Goal: Task Accomplishment & Management: Manage account settings

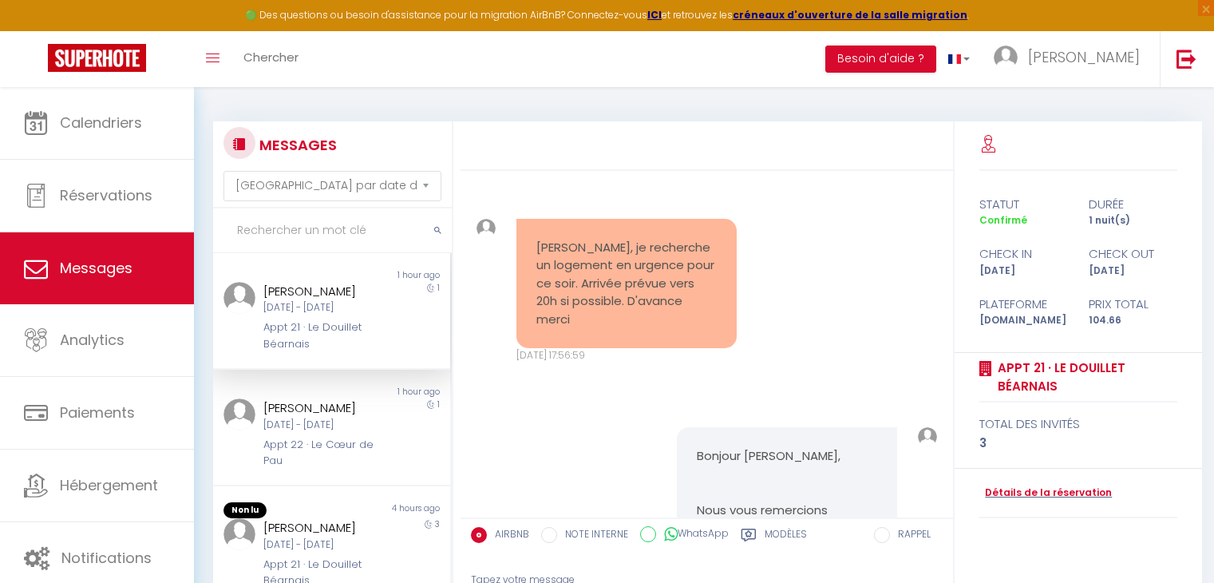
select select "message"
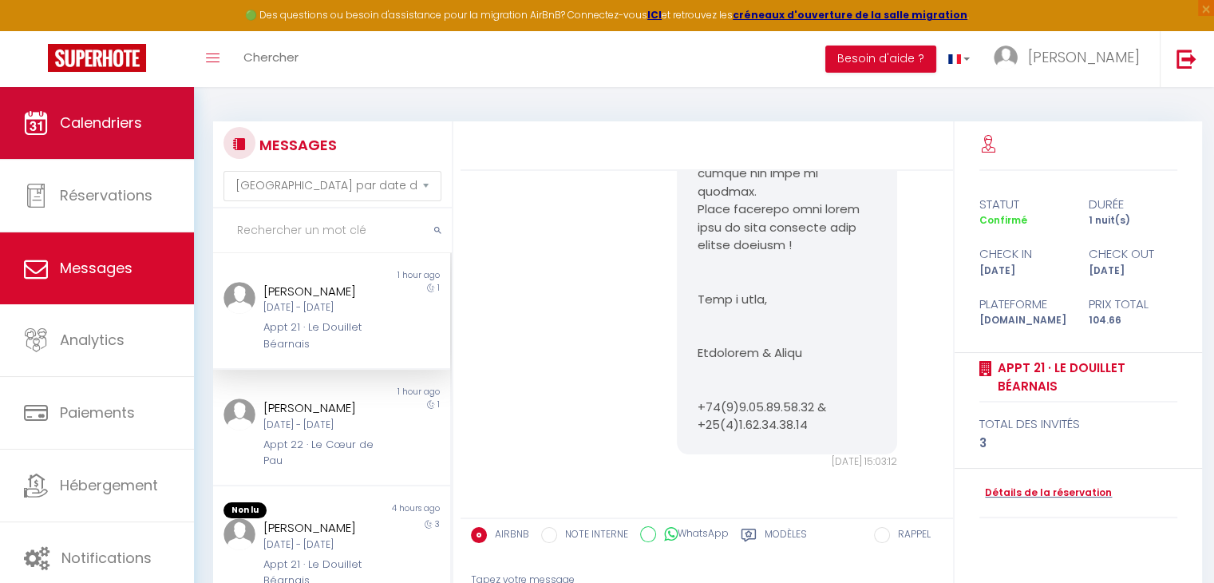
click at [89, 109] on link "Calendriers" at bounding box center [97, 123] width 194 height 72
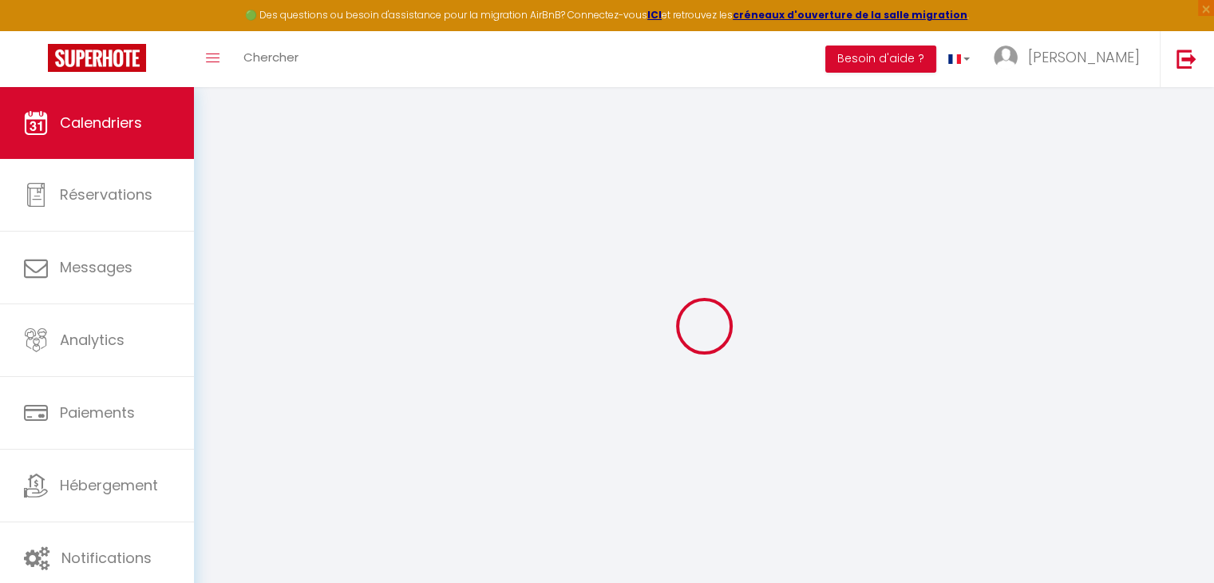
select select
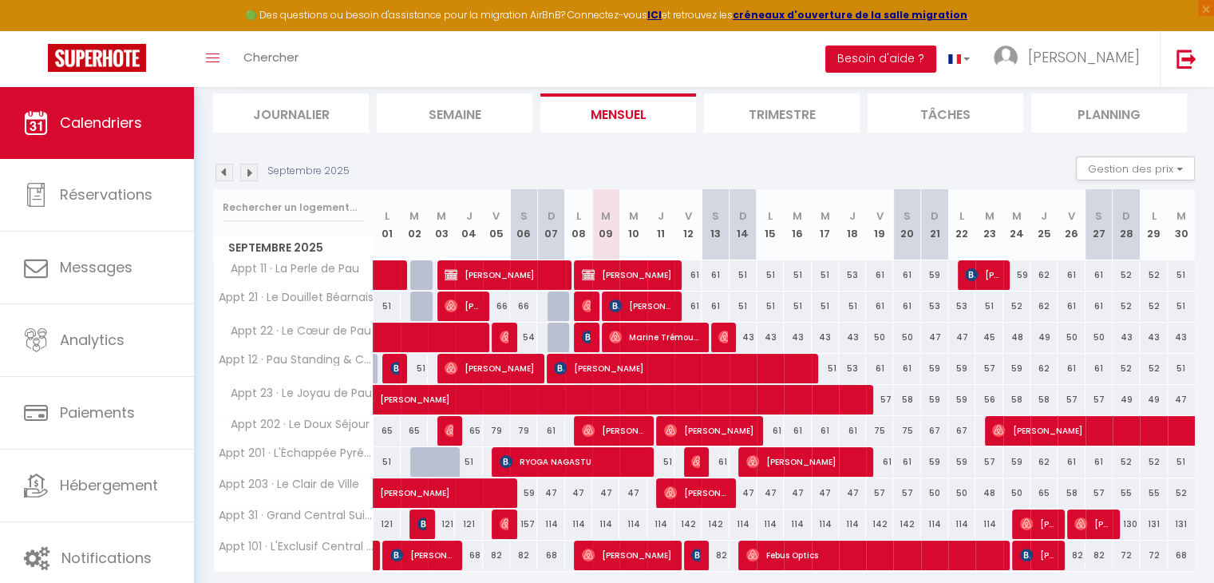
scroll to position [105, 0]
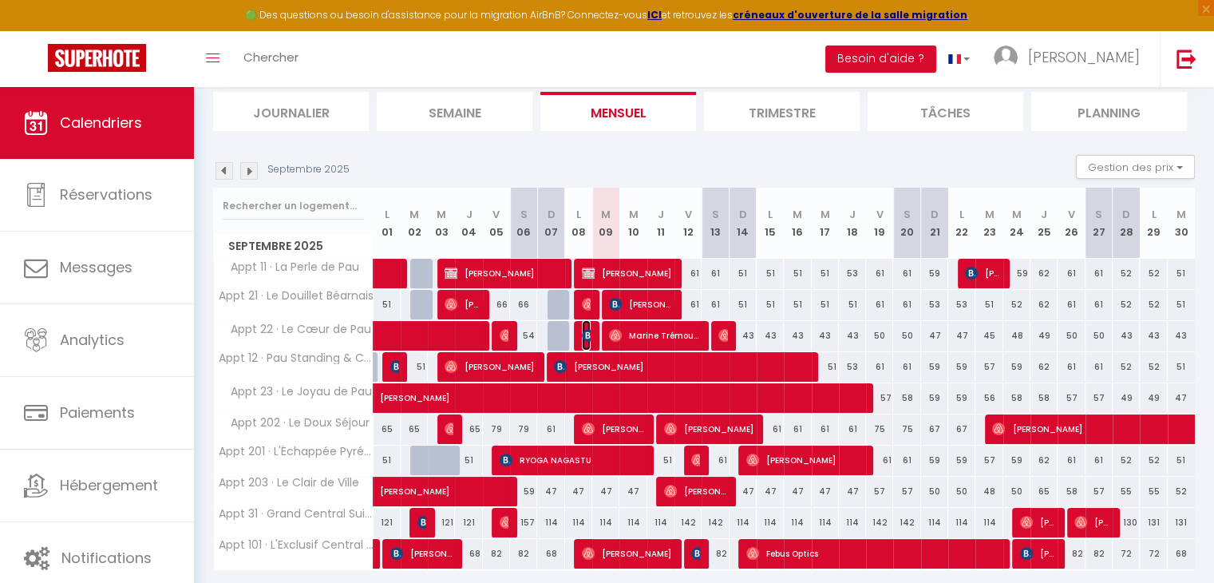
click at [584, 340] on span "[PERSON_NAME]" at bounding box center [586, 335] width 9 height 30
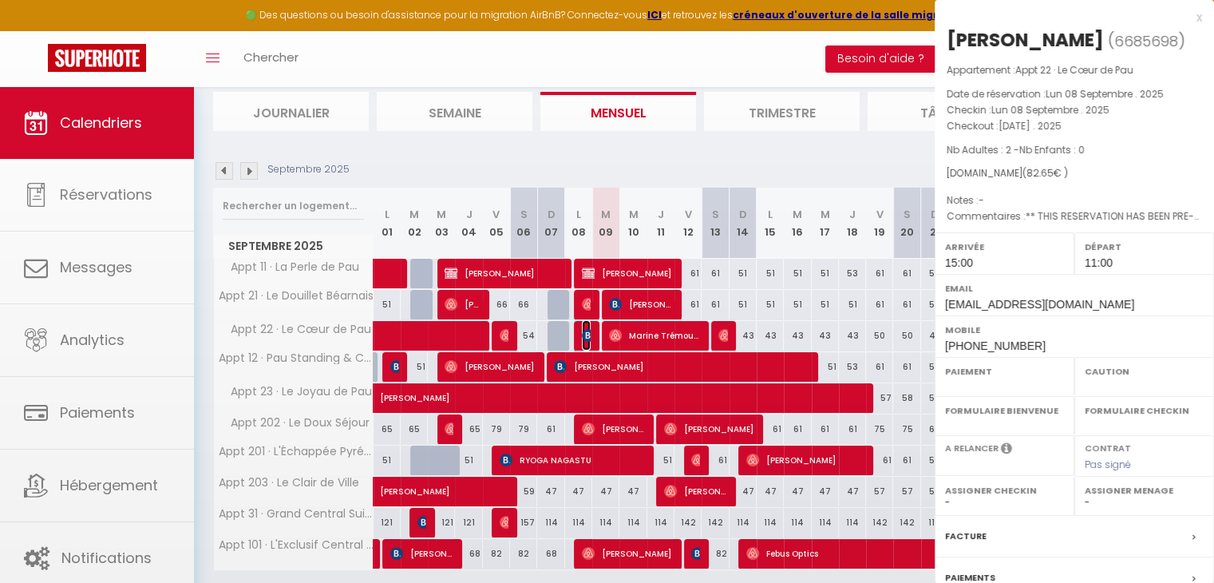
select select "OK"
select select "1"
select select "0"
select select "1"
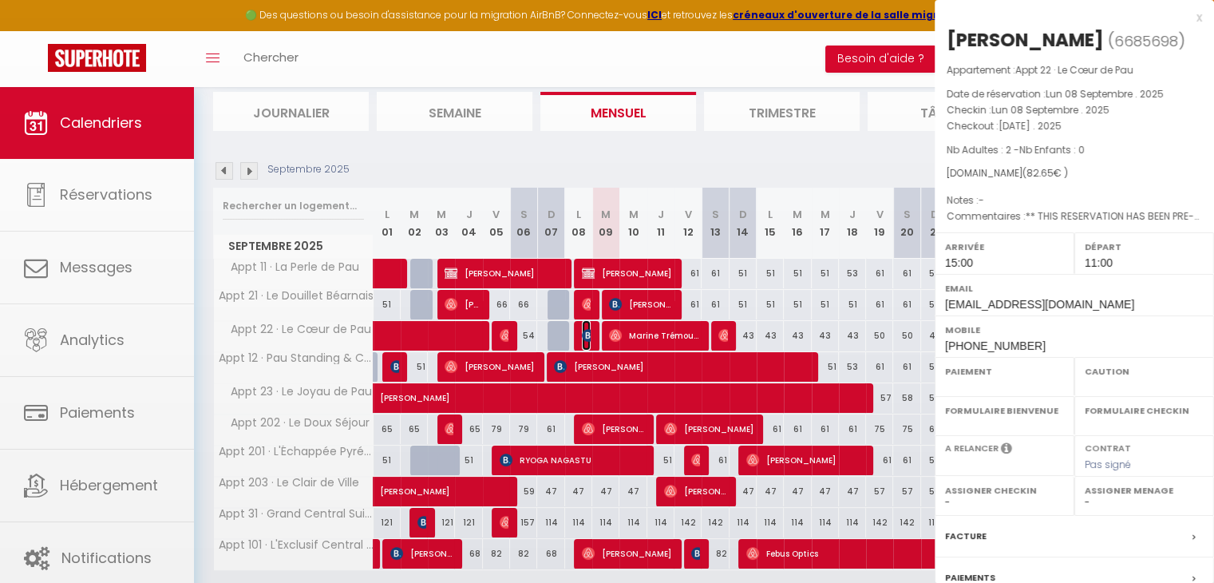
select select
select select "51737"
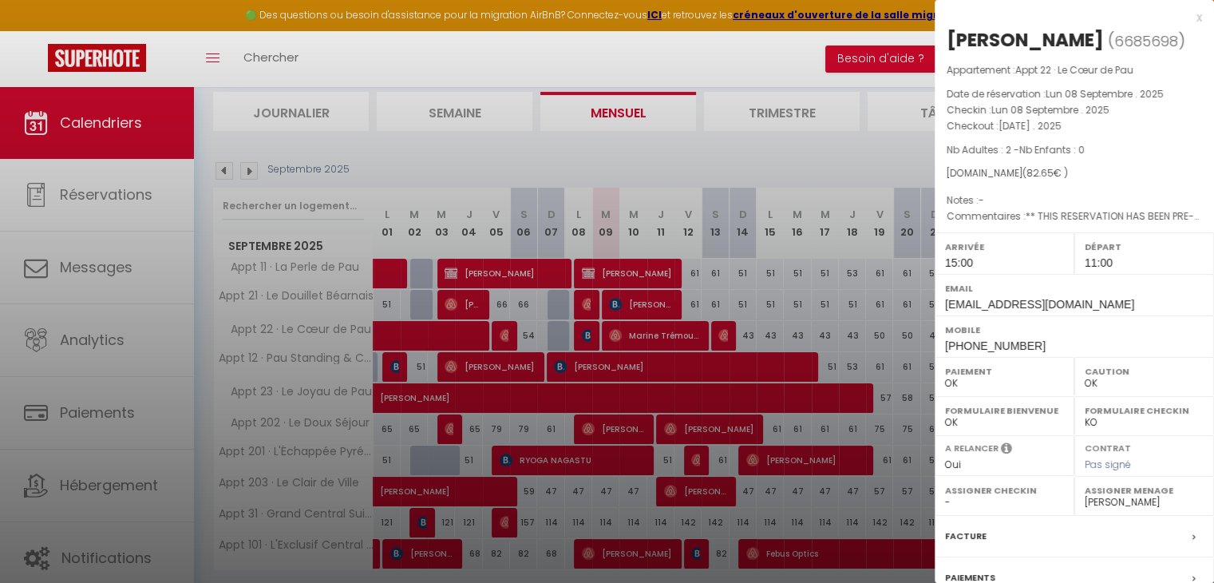
click at [1184, 22] on div "x" at bounding box center [1068, 17] width 267 height 19
